Goal: Task Accomplishment & Management: Manage account settings

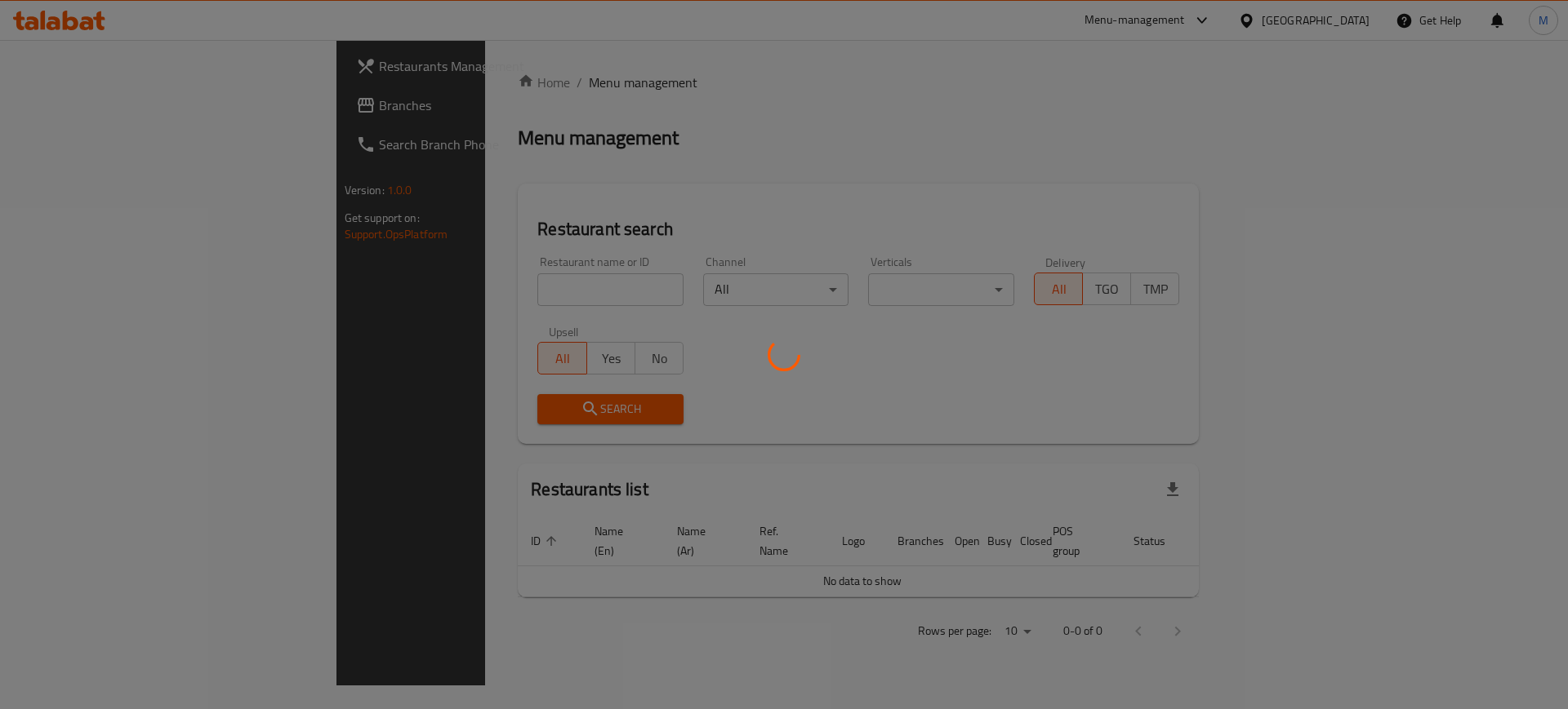
click at [495, 286] on div at bounding box center [784, 354] width 1568 height 709
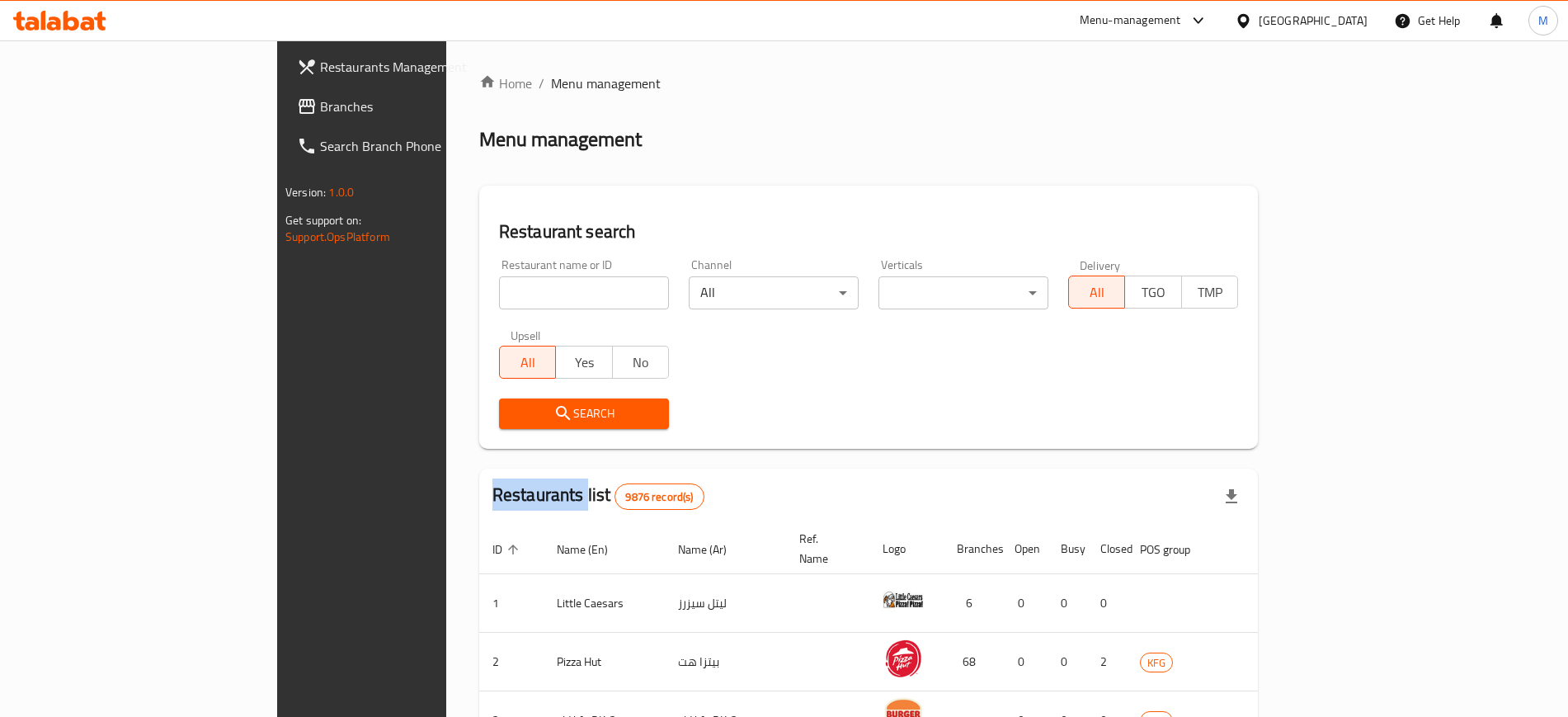
click at [500, 289] on div "Home / Menu management Menu management Restaurant search Restaurant name or ID …" at bounding box center [868, 617] width 778 height 1090
click at [500, 289] on input "search" at bounding box center [583, 292] width 170 height 33
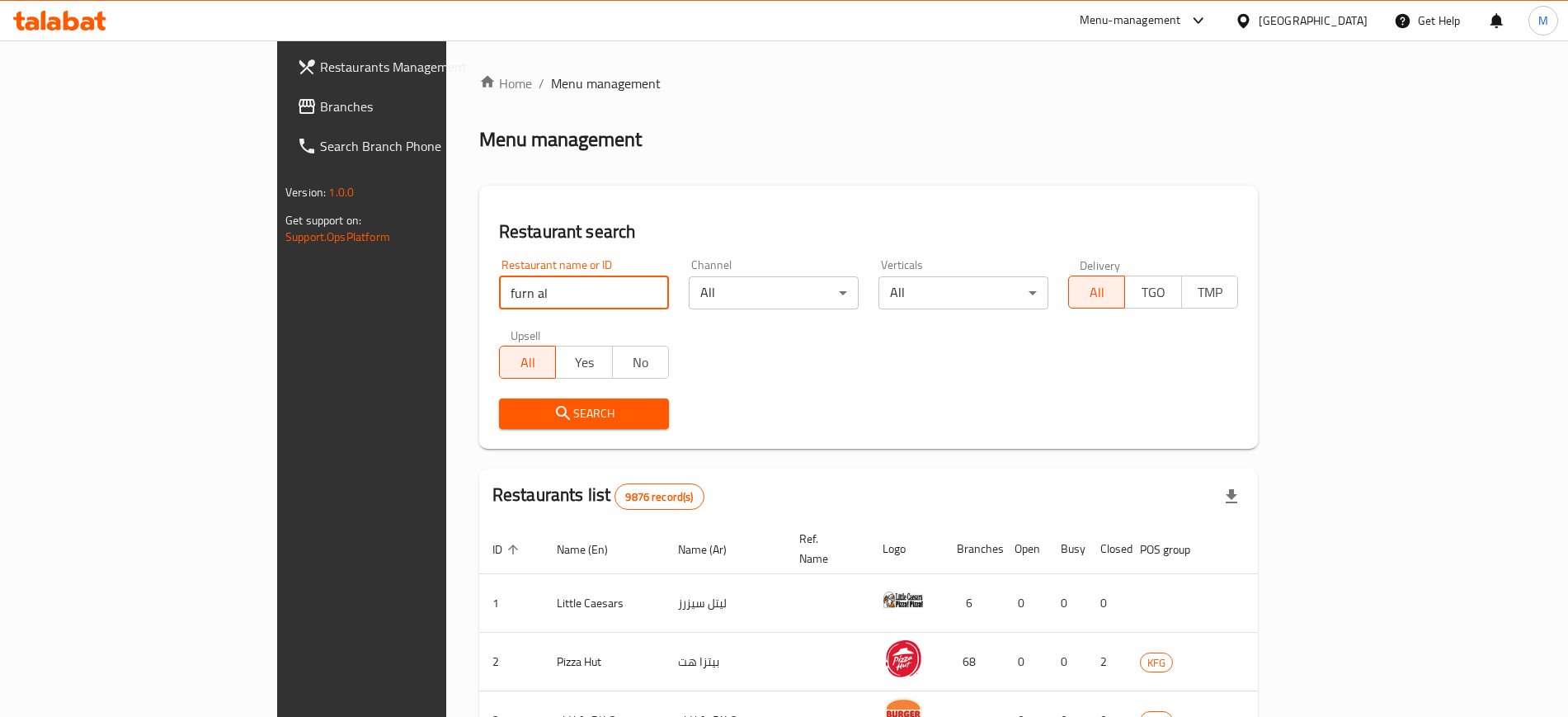
type input "furn al"
click button "Search" at bounding box center [583, 414] width 170 height 30
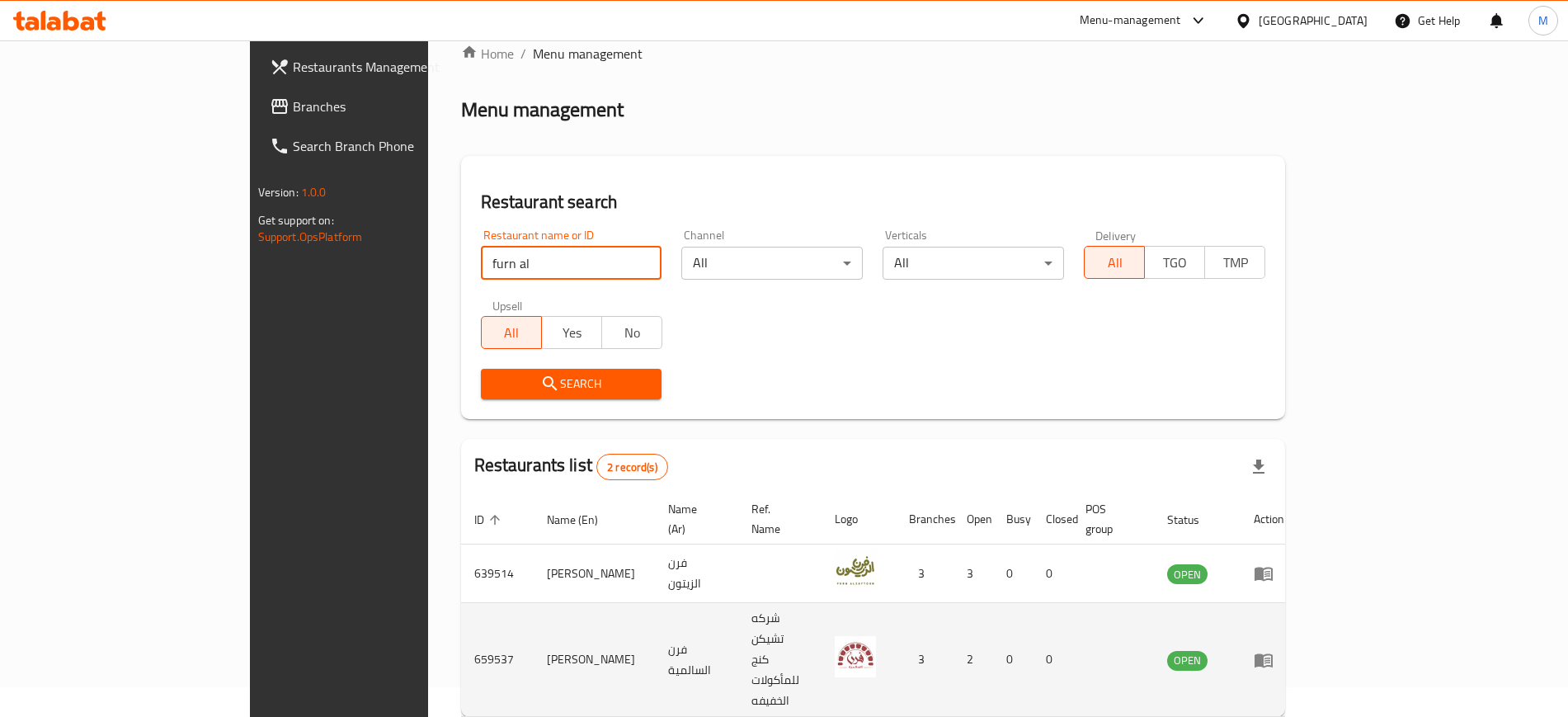
scroll to position [46, 0]
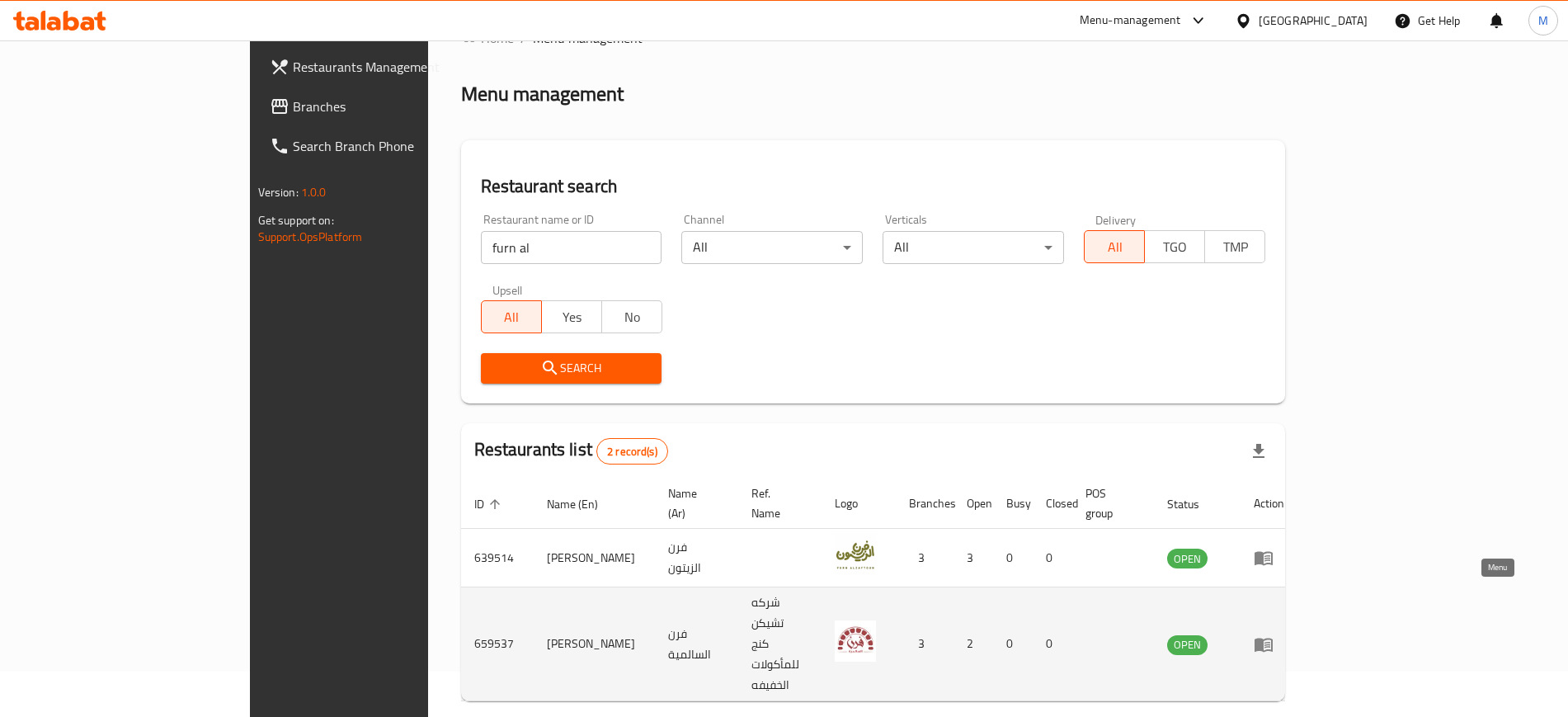
click at [1273, 634] on icon "enhanced table" at bounding box center [1264, 644] width 20 height 20
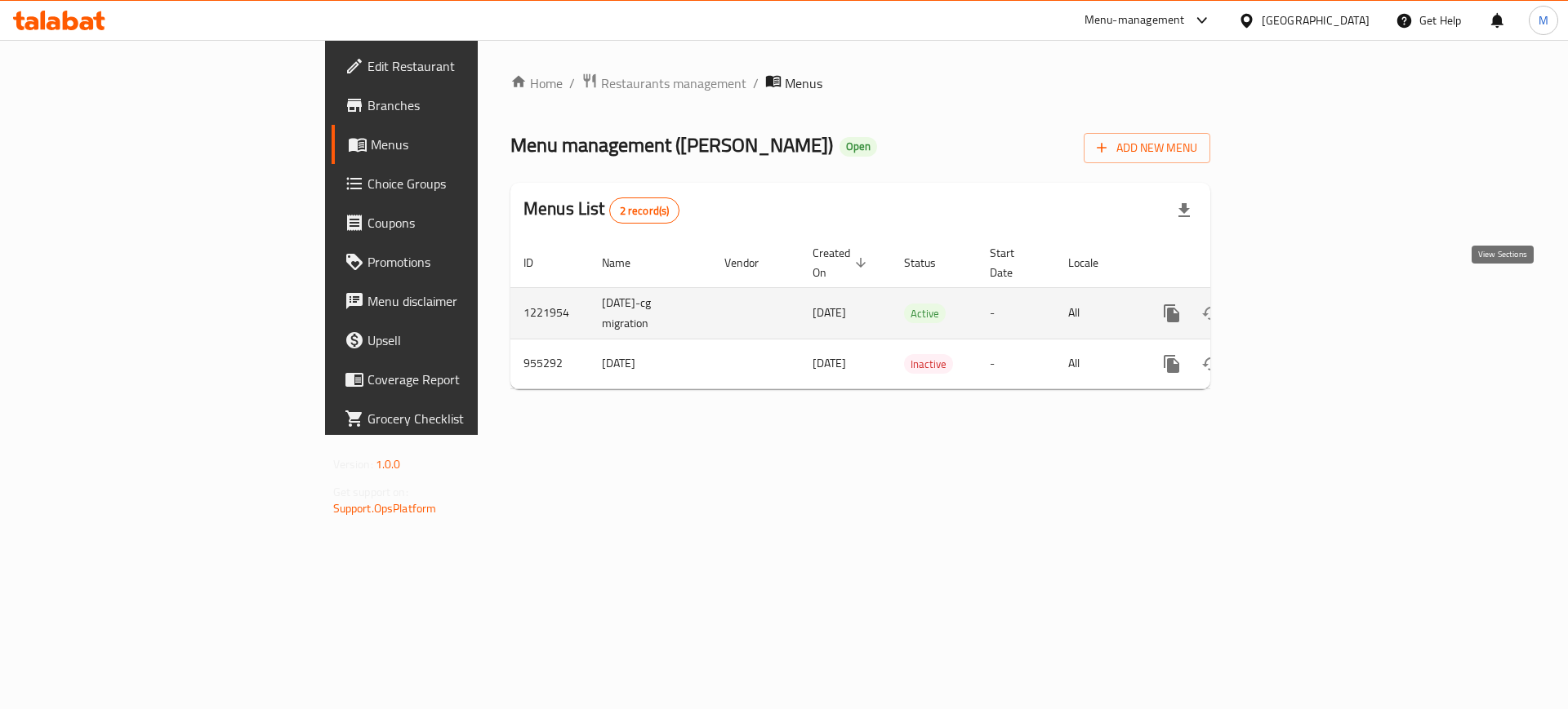
click at [1299, 304] on icon "enhanced table" at bounding box center [1289, 313] width 20 height 20
